Goal: Check status: Check status

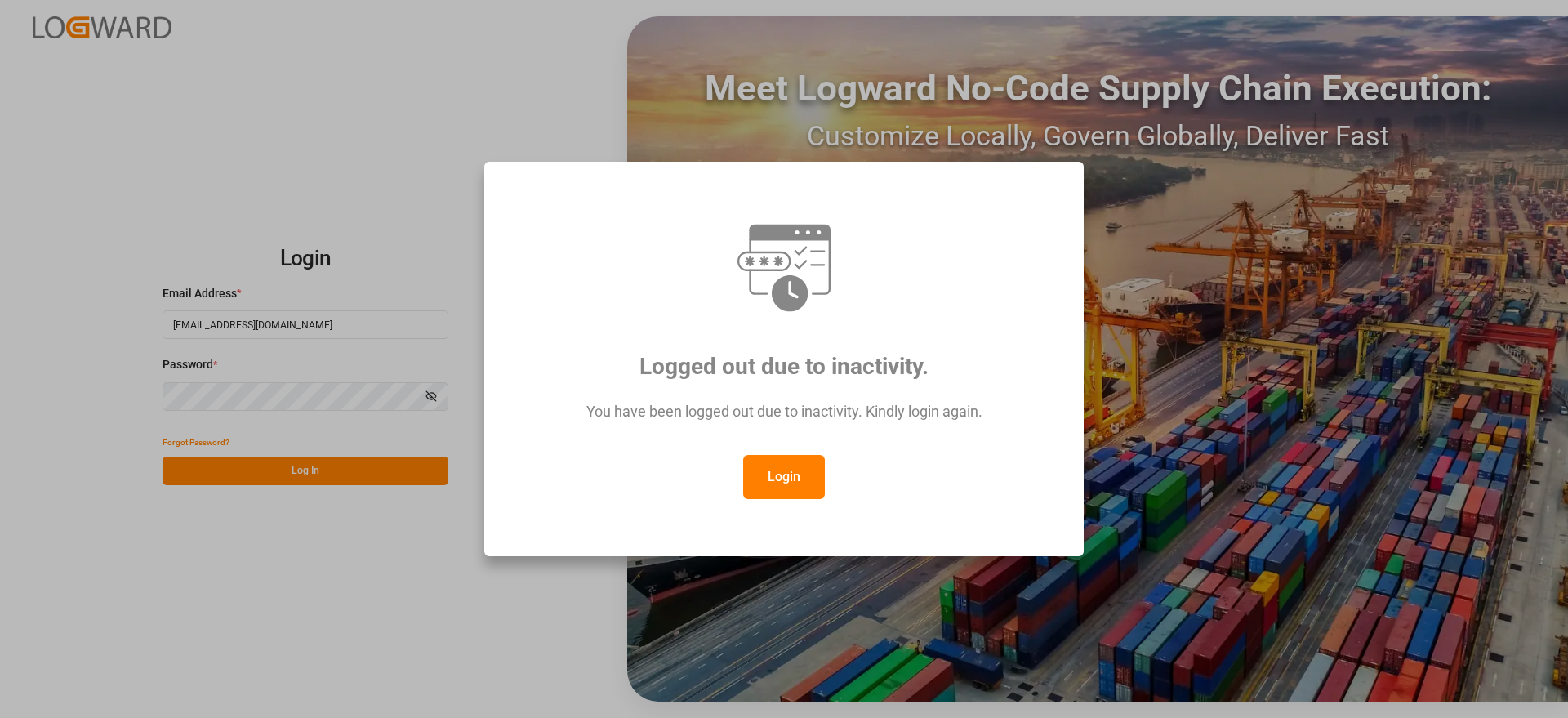
click at [807, 473] on button "Login" at bounding box center [784, 476] width 81 height 44
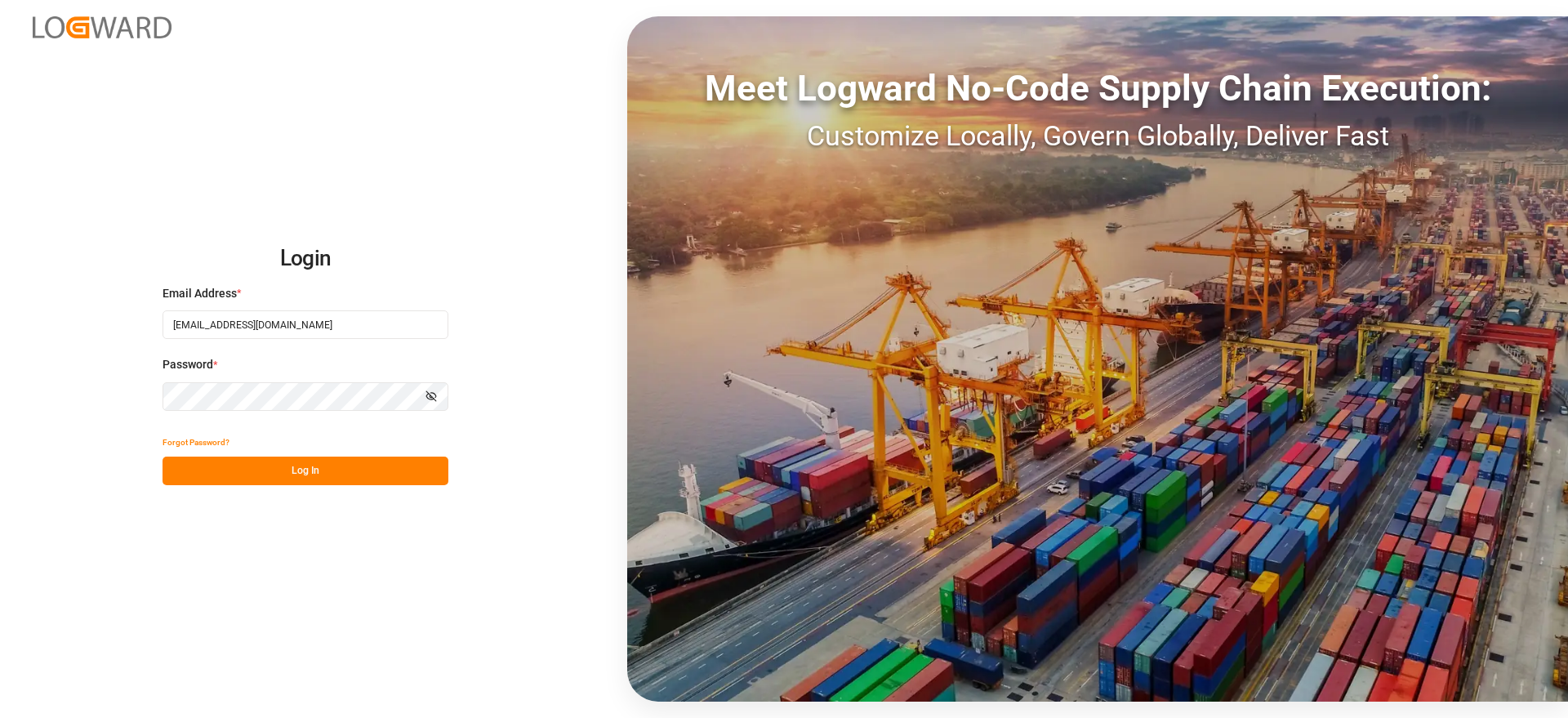
click at [366, 472] on button "Log In" at bounding box center [305, 471] width 286 height 29
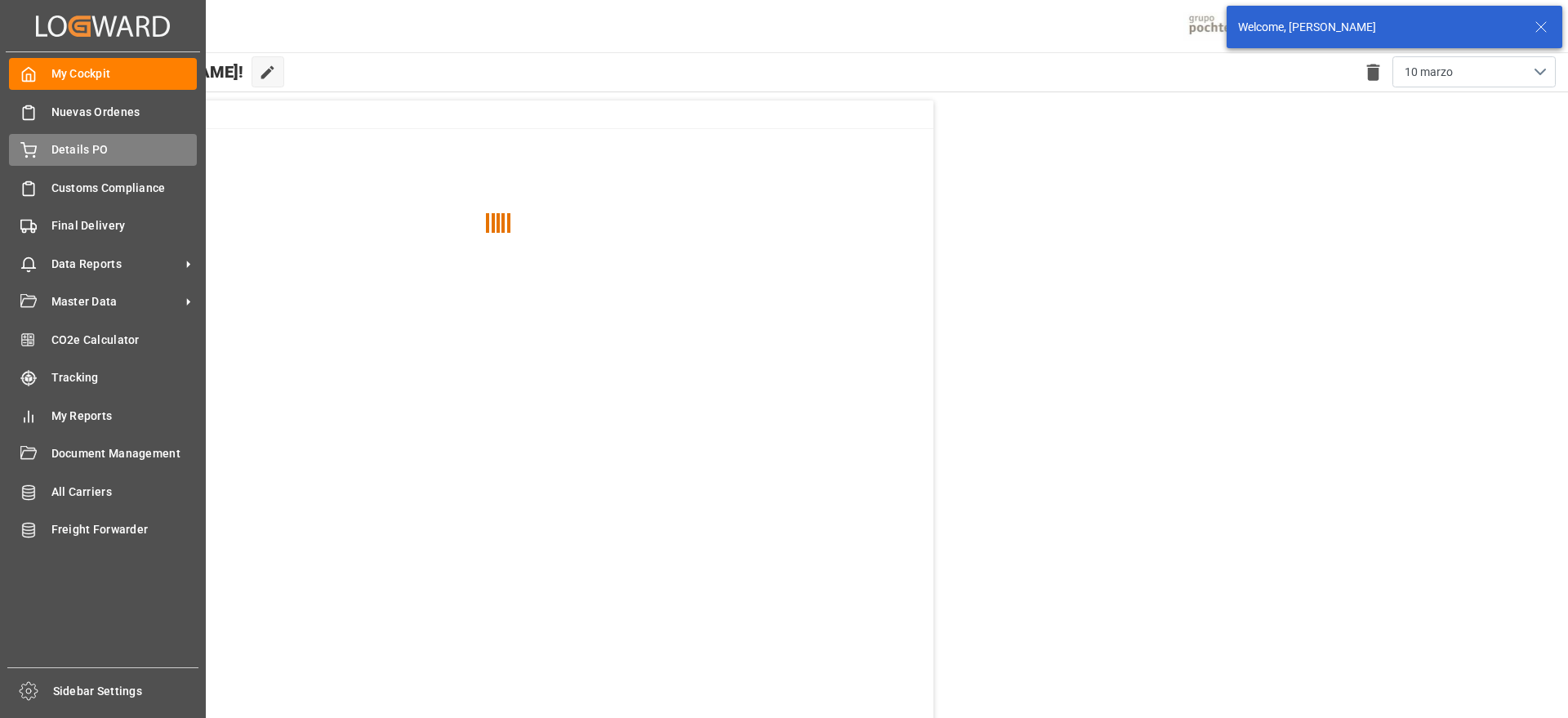
click at [119, 141] on span "Details PO" at bounding box center [124, 149] width 147 height 17
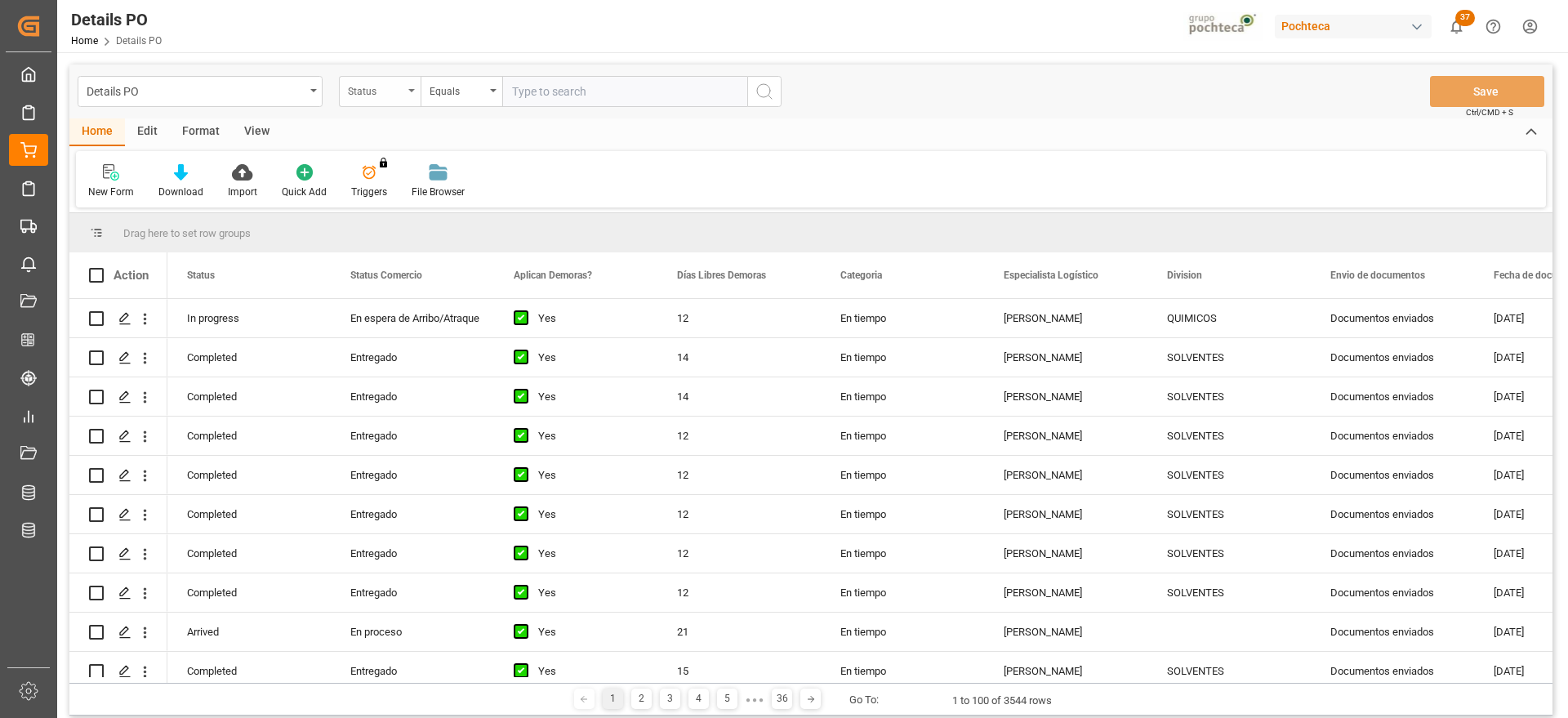
click at [382, 94] on div "Status" at bounding box center [374, 90] width 55 height 19
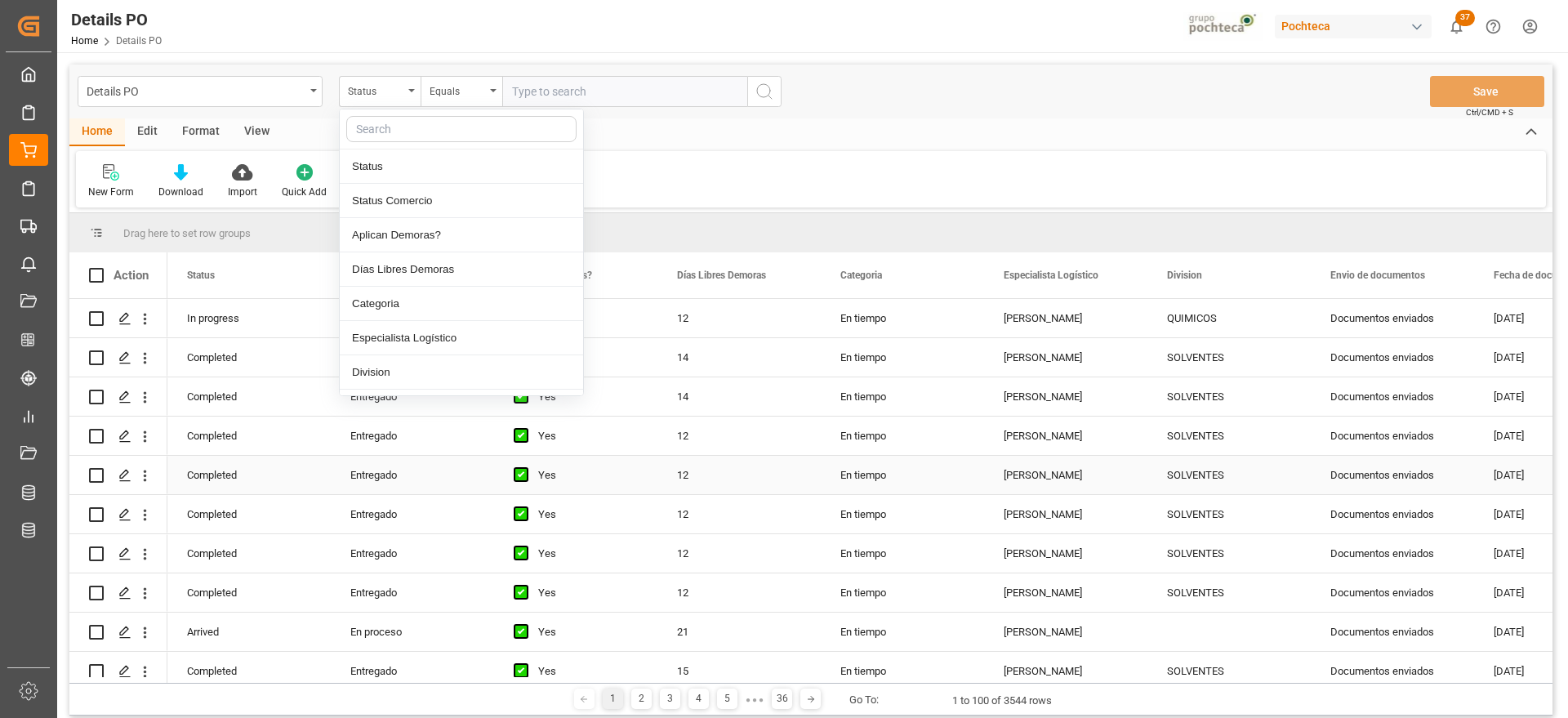
click at [1210, 490] on div "SOLVENTES" at bounding box center [1229, 475] width 124 height 37
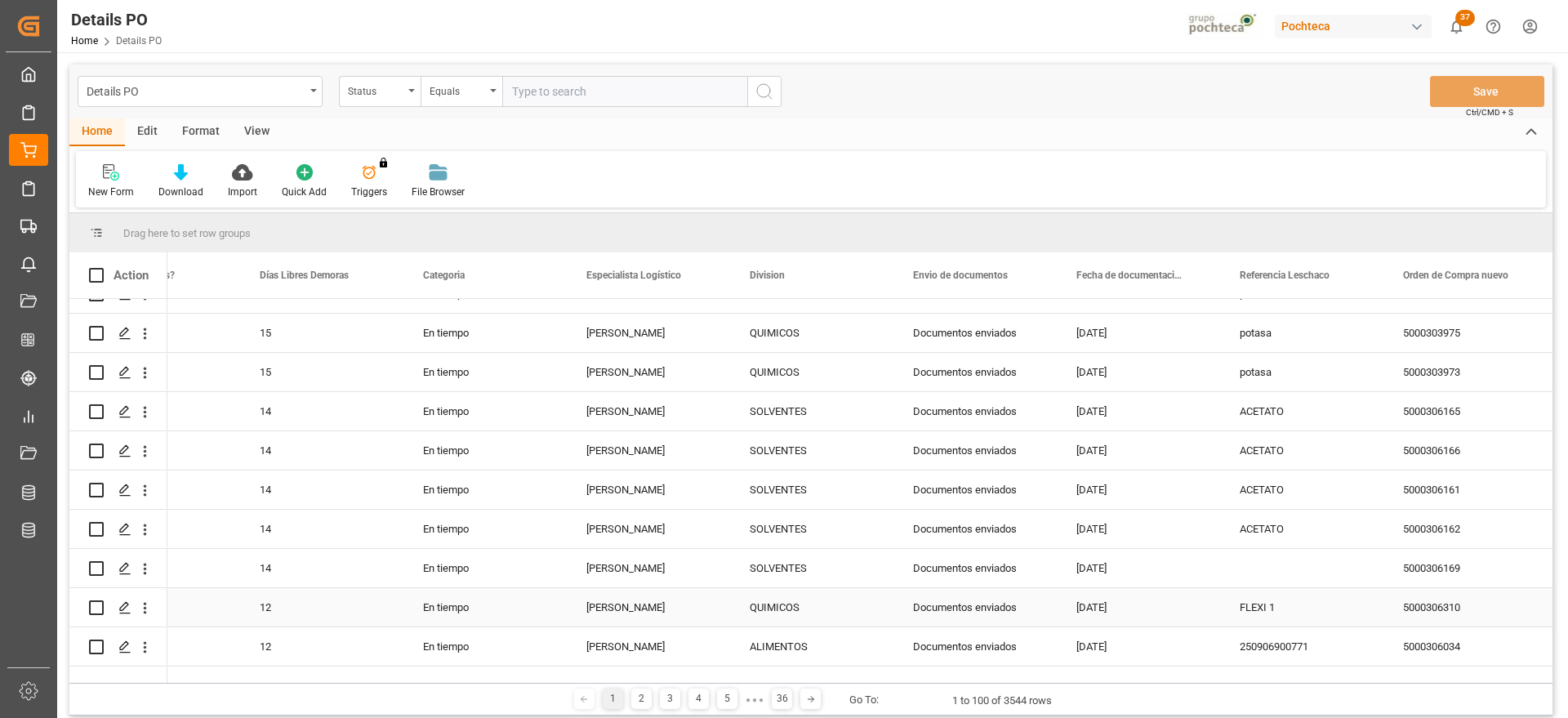
scroll to position [714, 0]
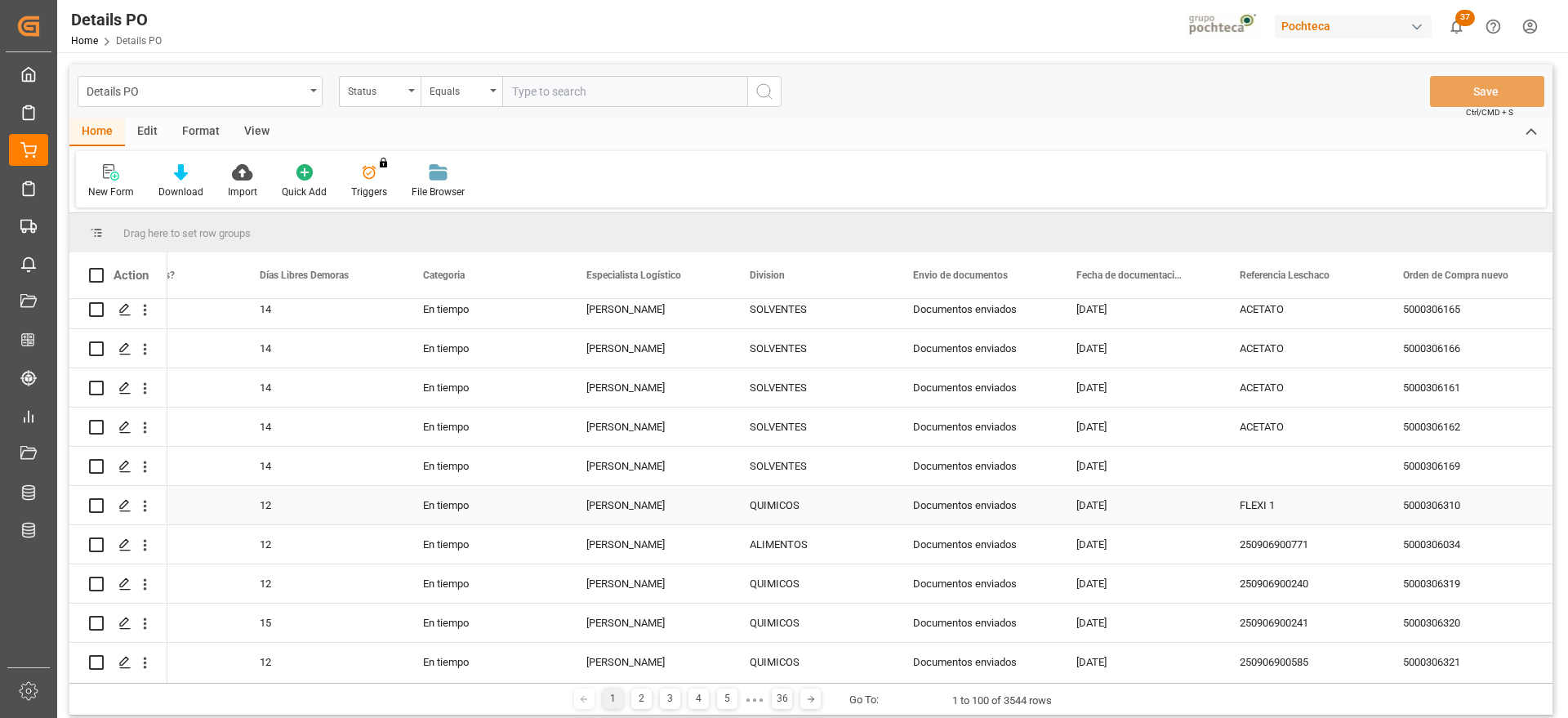
click at [1278, 511] on div "FLEXI 1" at bounding box center [1301, 504] width 163 height 38
click at [564, 79] on input "text" at bounding box center [625, 91] width 245 height 31
paste input "FLEXI 1"
type input "FLEXI 1"
click at [373, 84] on div "Status" at bounding box center [374, 90] width 55 height 19
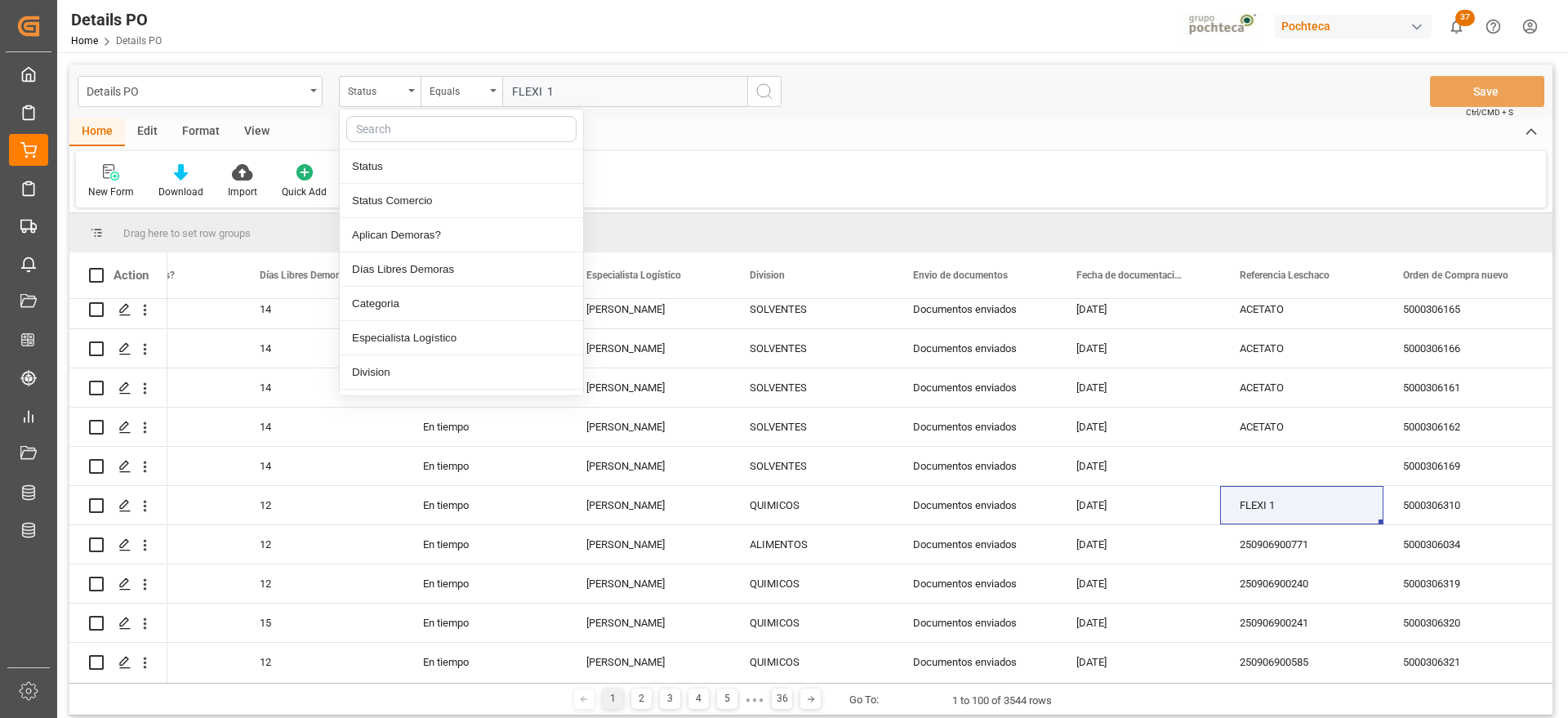
click at [395, 127] on input "text" at bounding box center [461, 129] width 231 height 26
type input "ref"
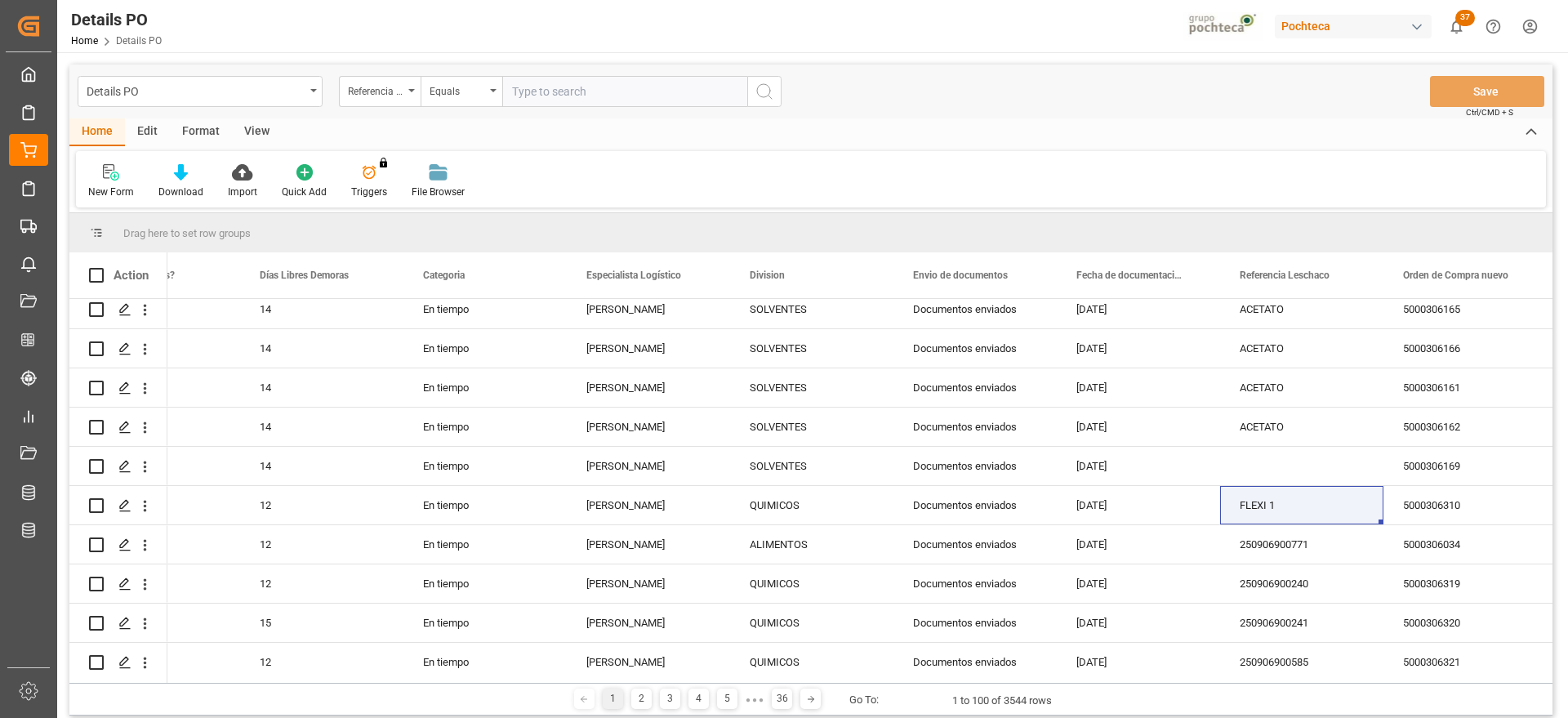
click at [569, 87] on input "text" at bounding box center [625, 91] width 245 height 31
paste input "FLEXI 1"
type input "FLEXI 1"
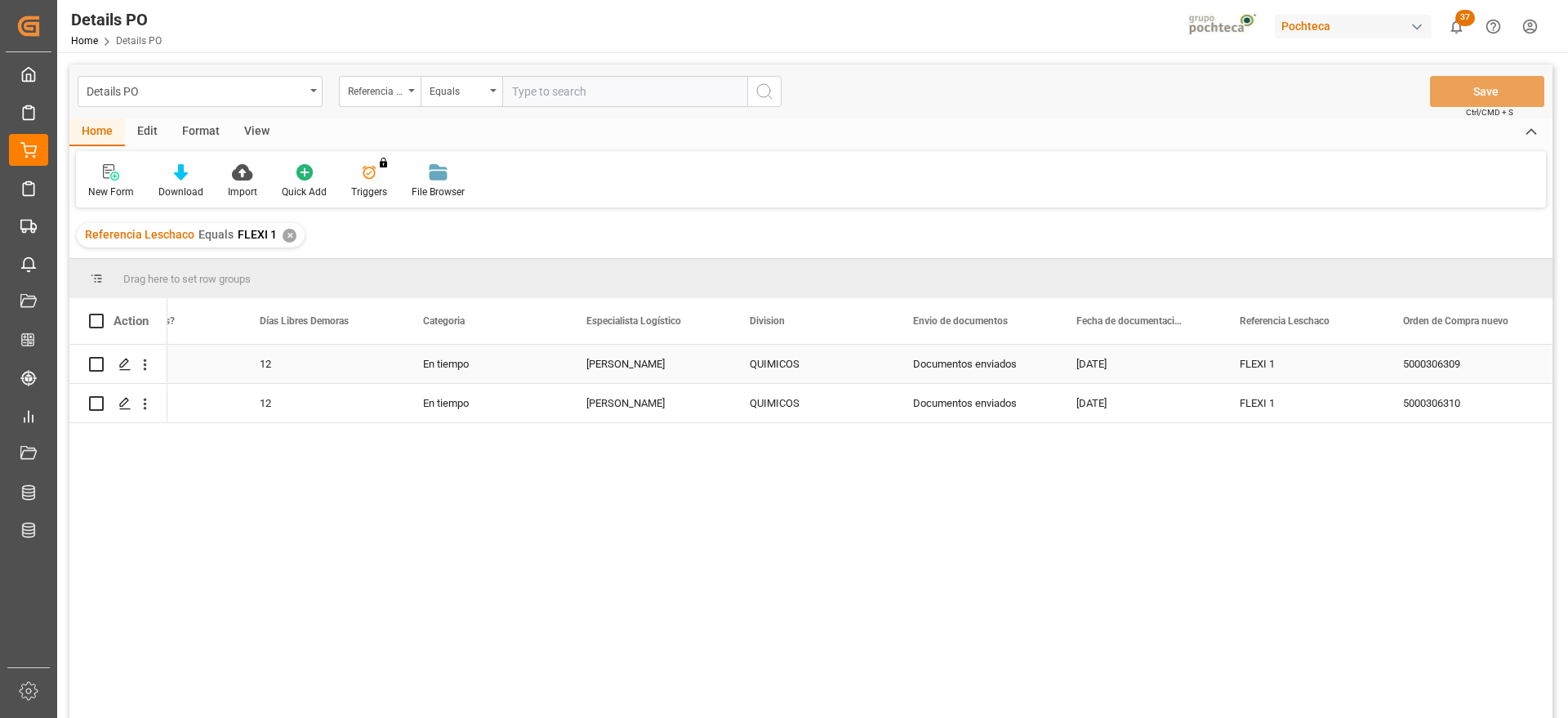
click at [1252, 365] on div "FLEXI 1" at bounding box center [1301, 363] width 163 height 38
click at [1252, 365] on input "FLEXI 1" at bounding box center [1301, 373] width 137 height 31
type input "251006900057"
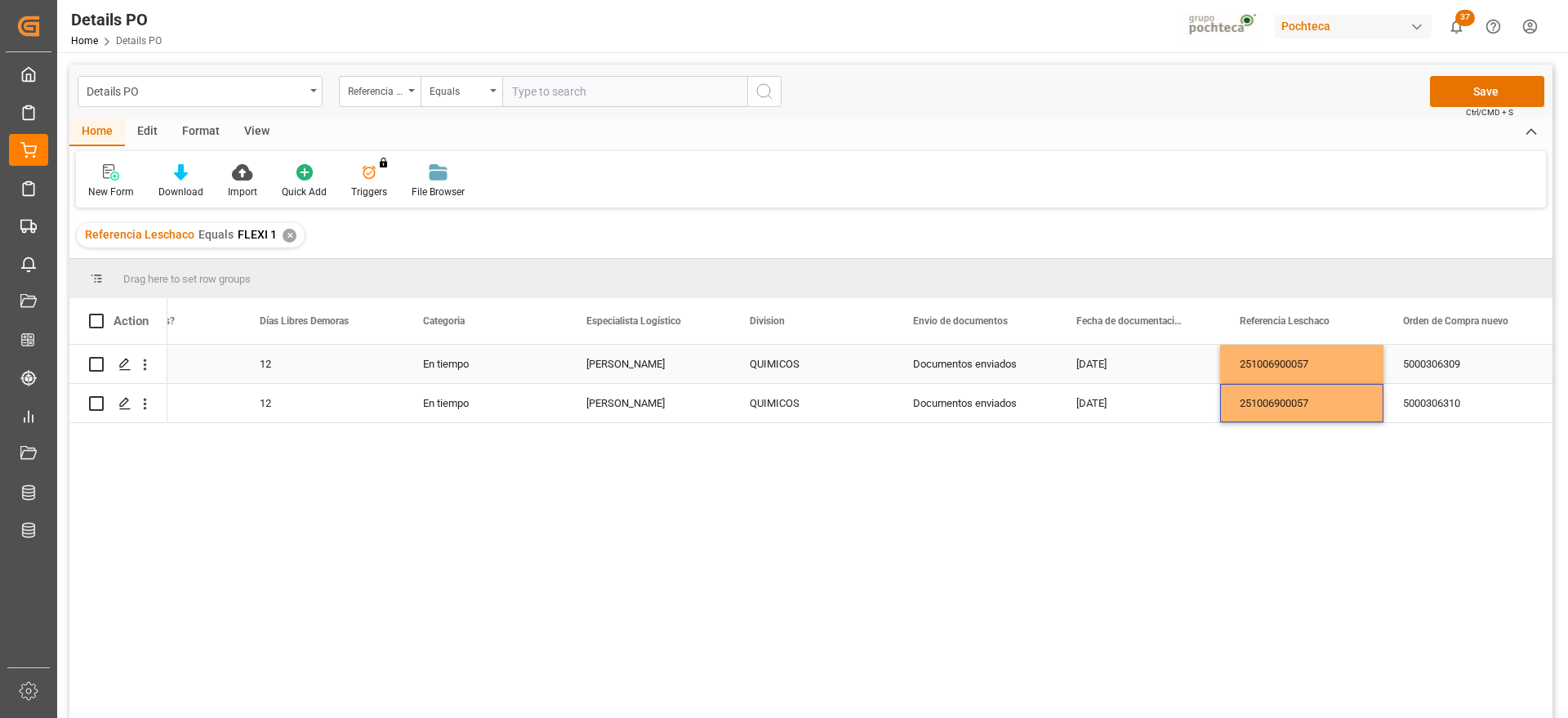
click at [1459, 356] on div "5000306309" at bounding box center [1464, 363] width 163 height 38
click at [1503, 96] on button "Save" at bounding box center [1487, 91] width 114 height 31
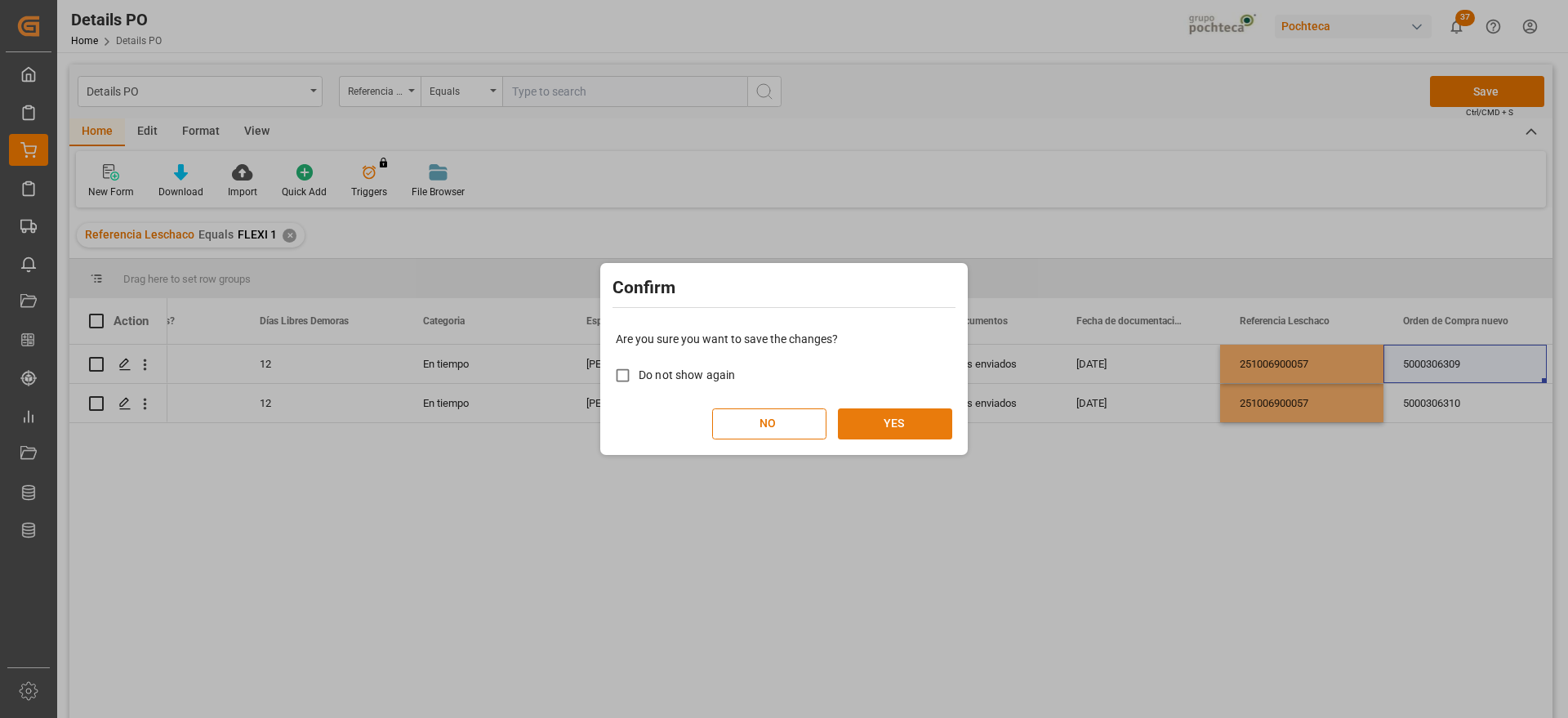
click at [926, 422] on button "YES" at bounding box center [895, 423] width 114 height 31
